Goal: Task Accomplishment & Management: Manage account settings

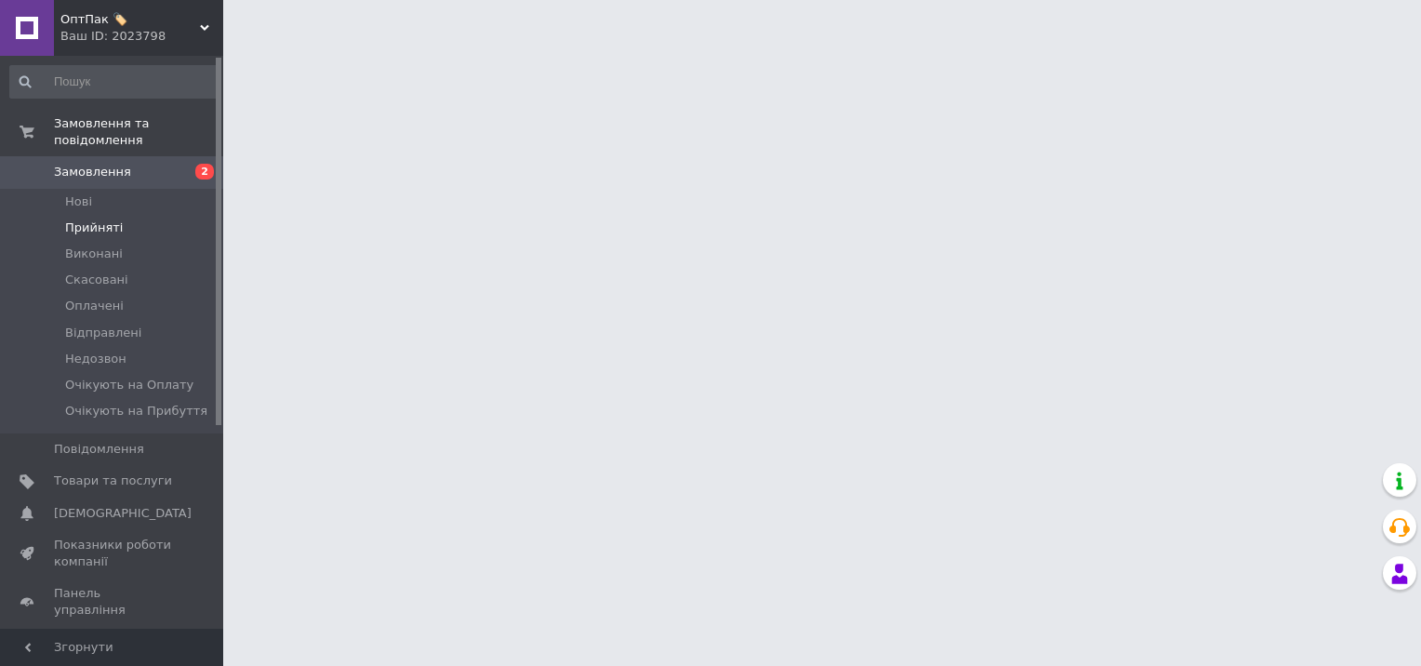
click at [117, 215] on li "Прийняті" at bounding box center [114, 228] width 229 height 26
click at [124, 190] on li "Нові" at bounding box center [114, 202] width 229 height 26
click at [85, 170] on link "Замовлення 2" at bounding box center [114, 172] width 229 height 32
click at [82, 193] on span "Нові" at bounding box center [78, 201] width 27 height 17
click at [140, 189] on li "Нові" at bounding box center [114, 202] width 229 height 26
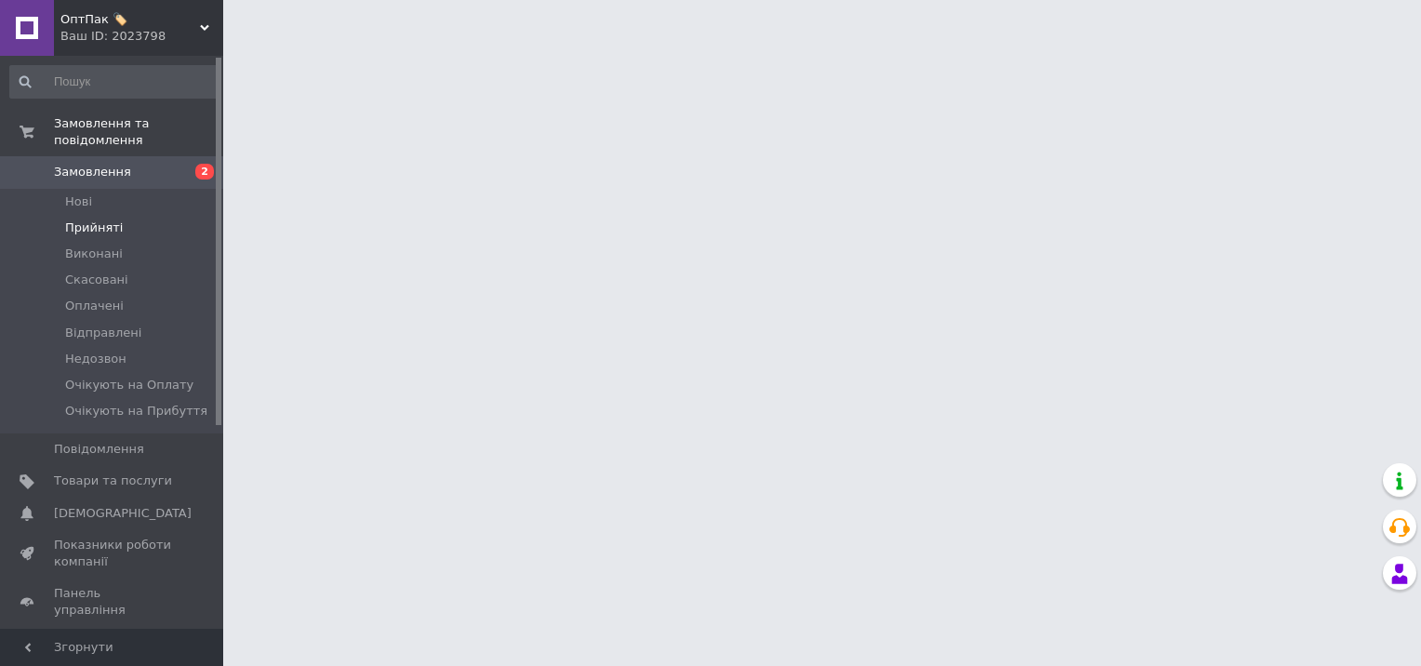
click at [134, 215] on li "Прийняті" at bounding box center [114, 228] width 229 height 26
